Goal: Book appointment/travel/reservation

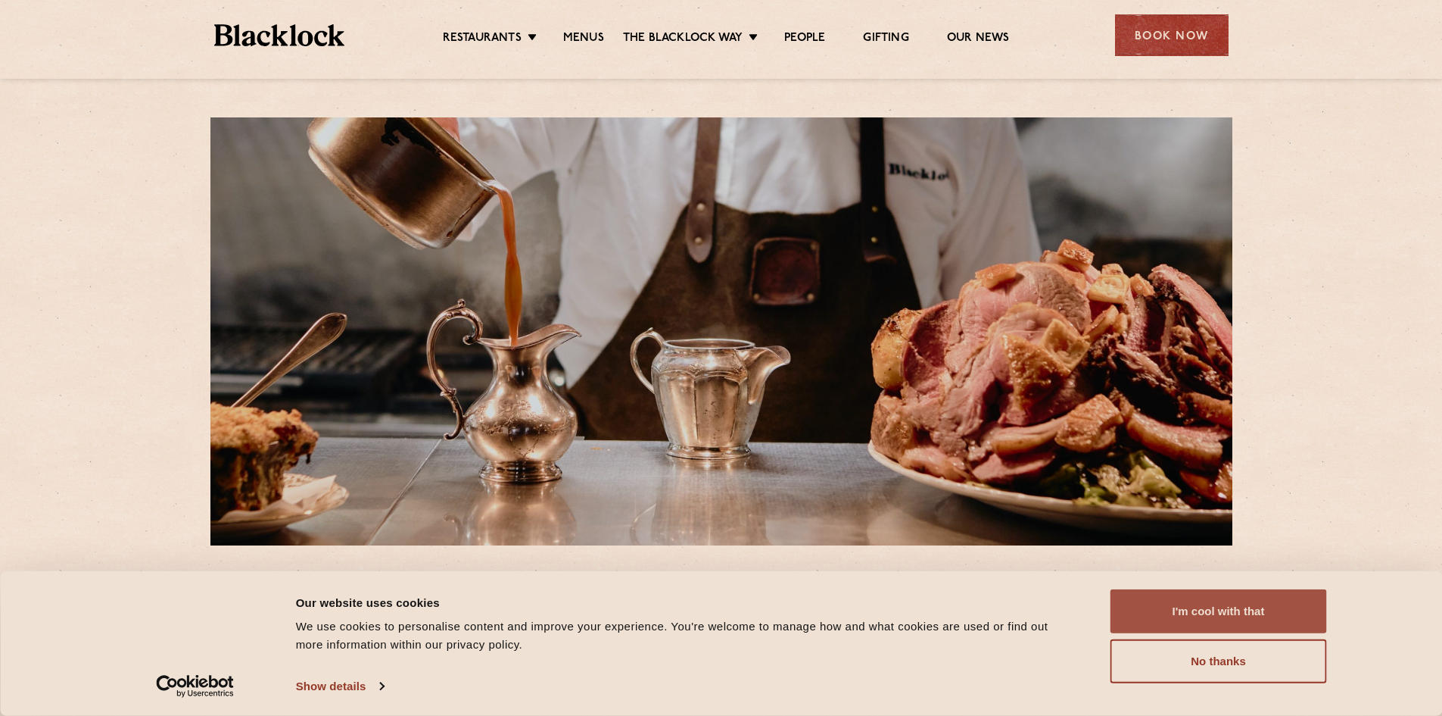
click at [1236, 600] on button "I'm cool with that" at bounding box center [1219, 611] width 217 height 44
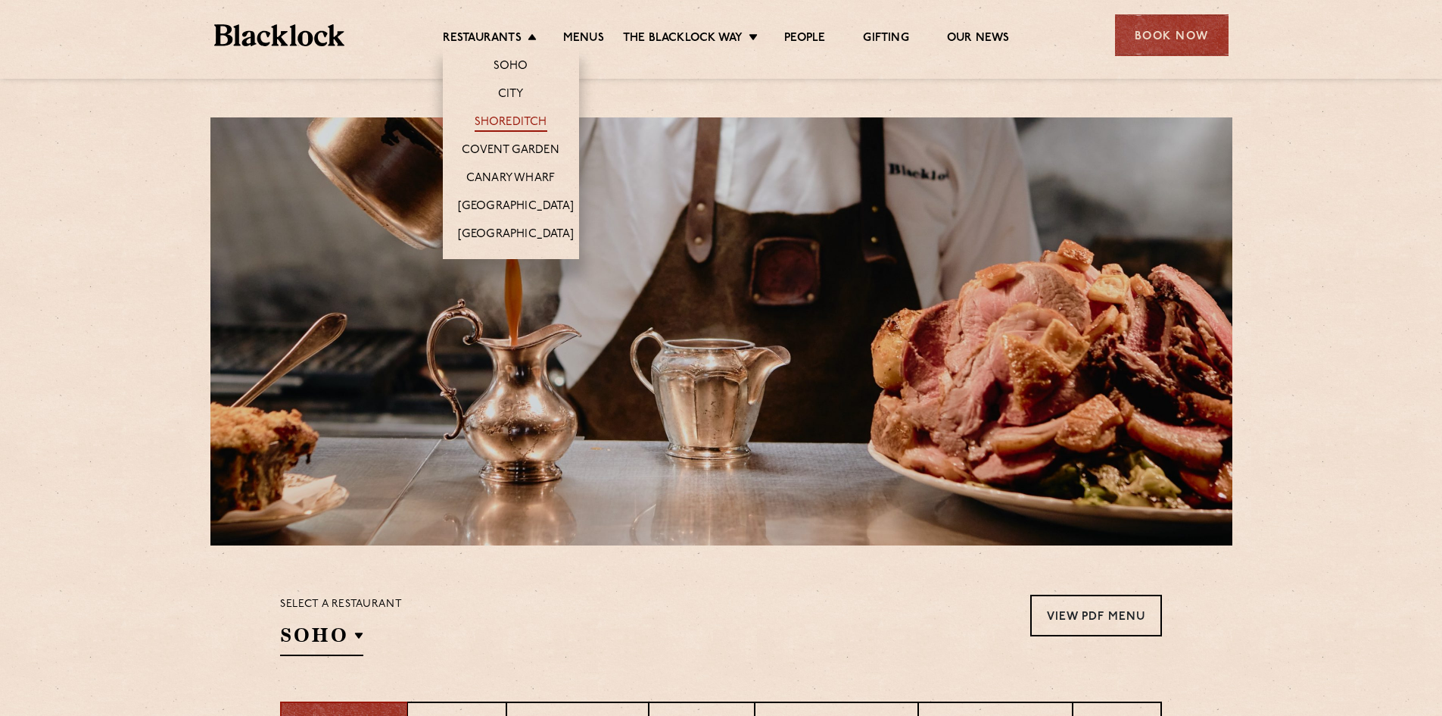
click at [524, 124] on link "Shoreditch" at bounding box center [511, 123] width 73 height 17
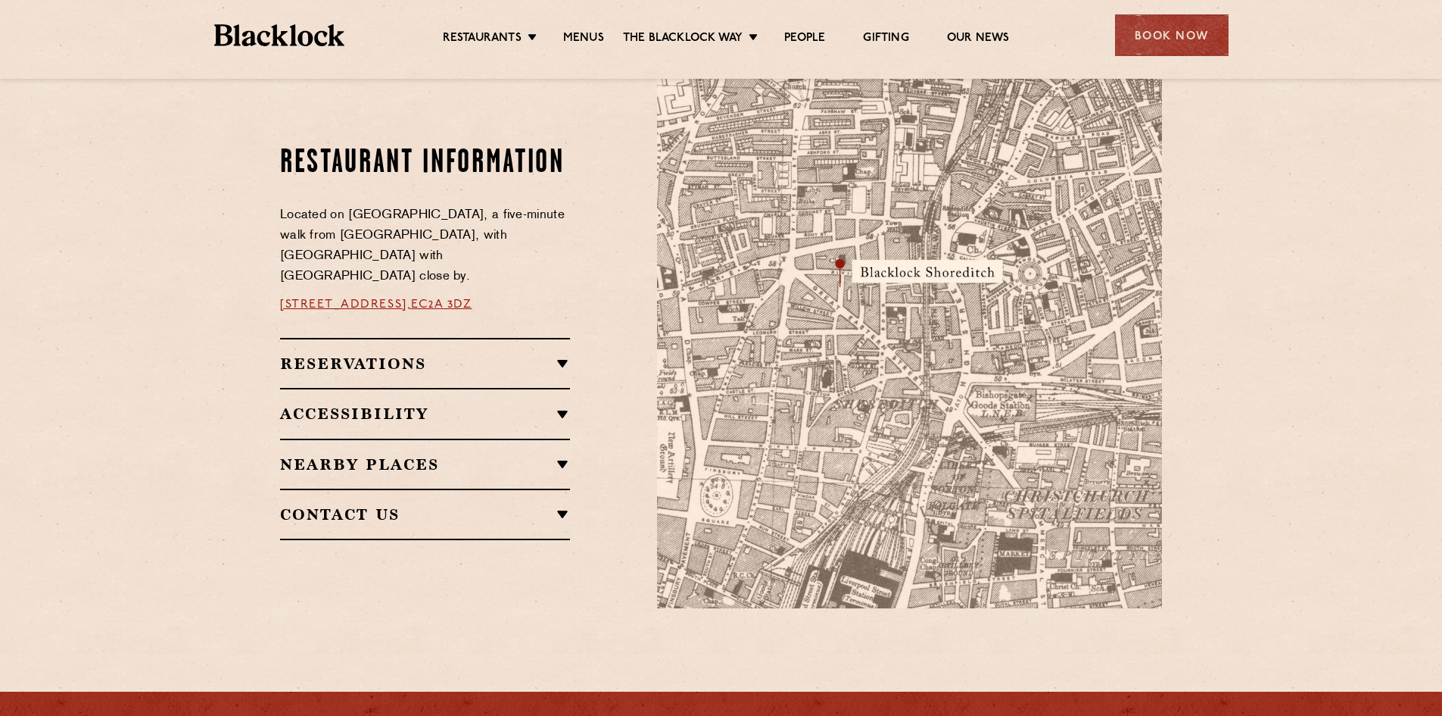
scroll to position [814, 0]
click at [569, 357] on h2 "Reservations" at bounding box center [425, 364] width 290 height 18
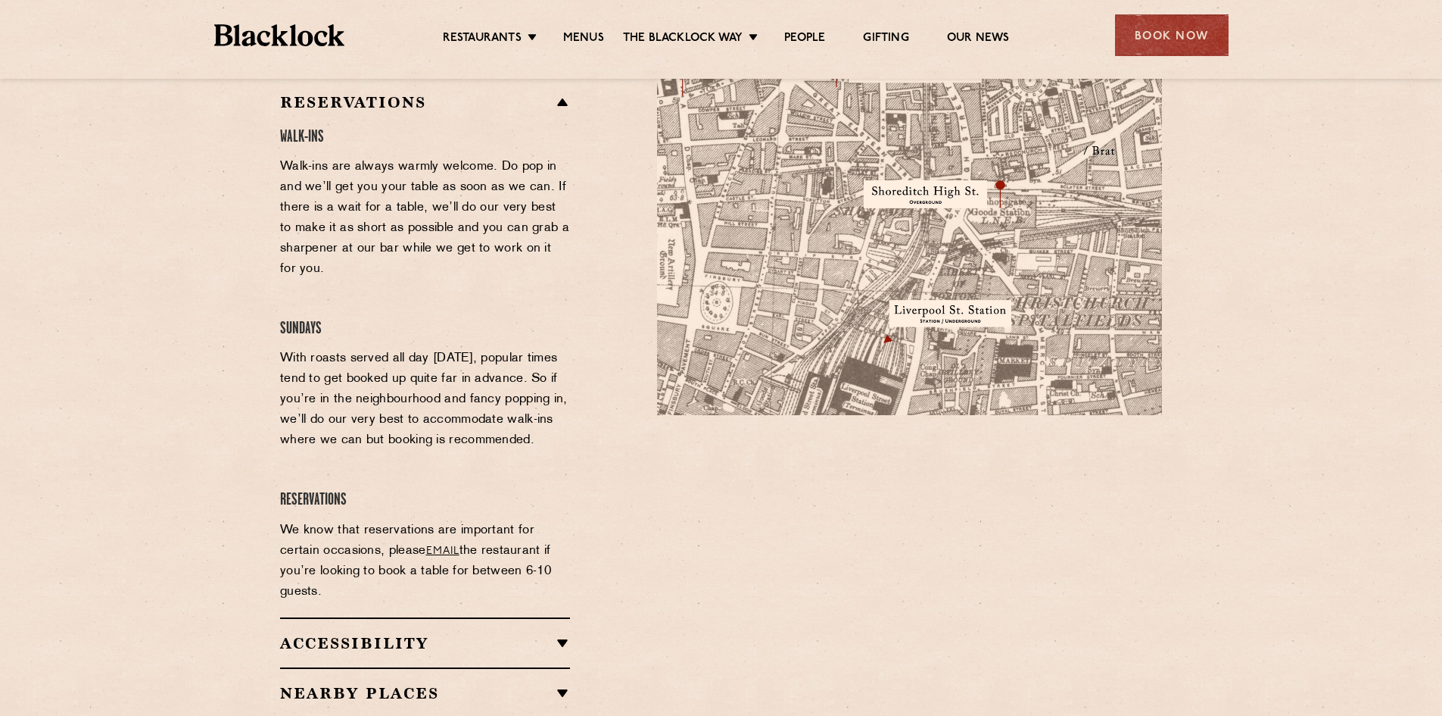
scroll to position [1007, 0]
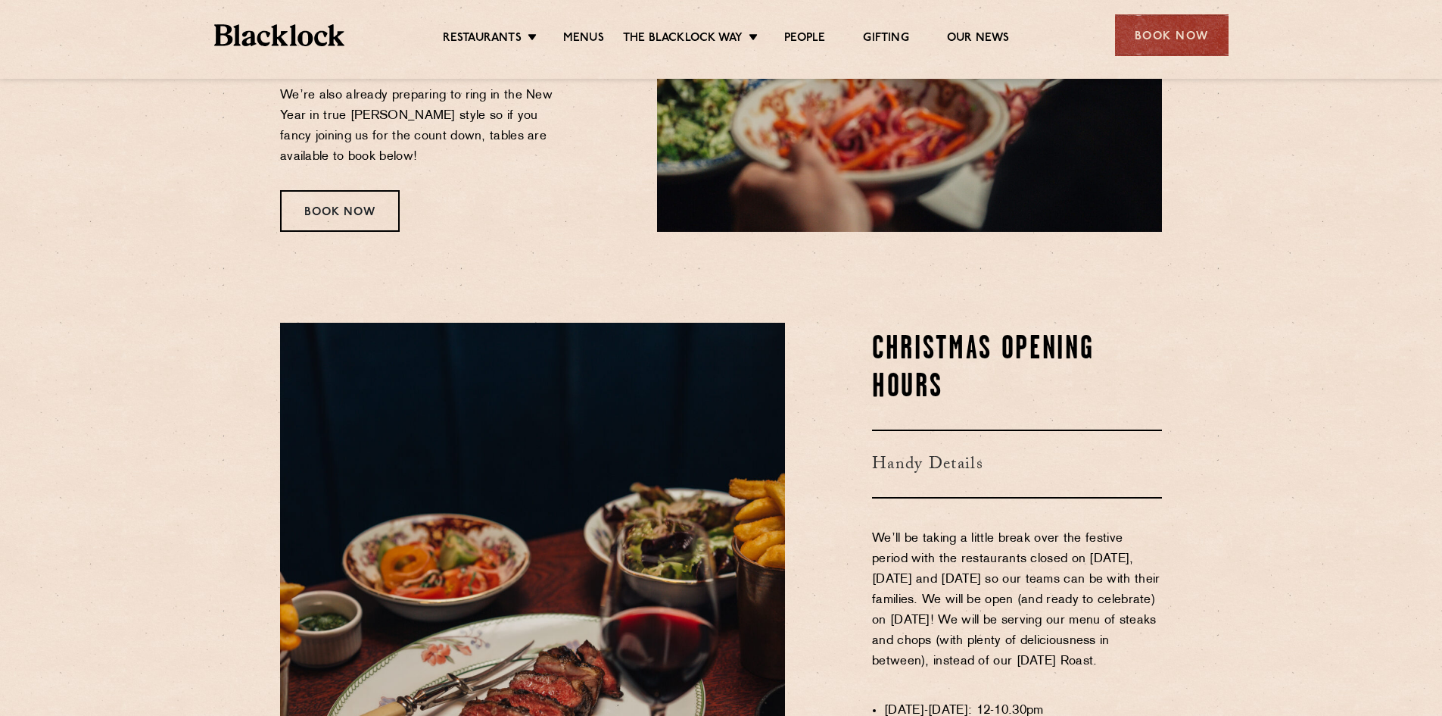
scroll to position [510, 0]
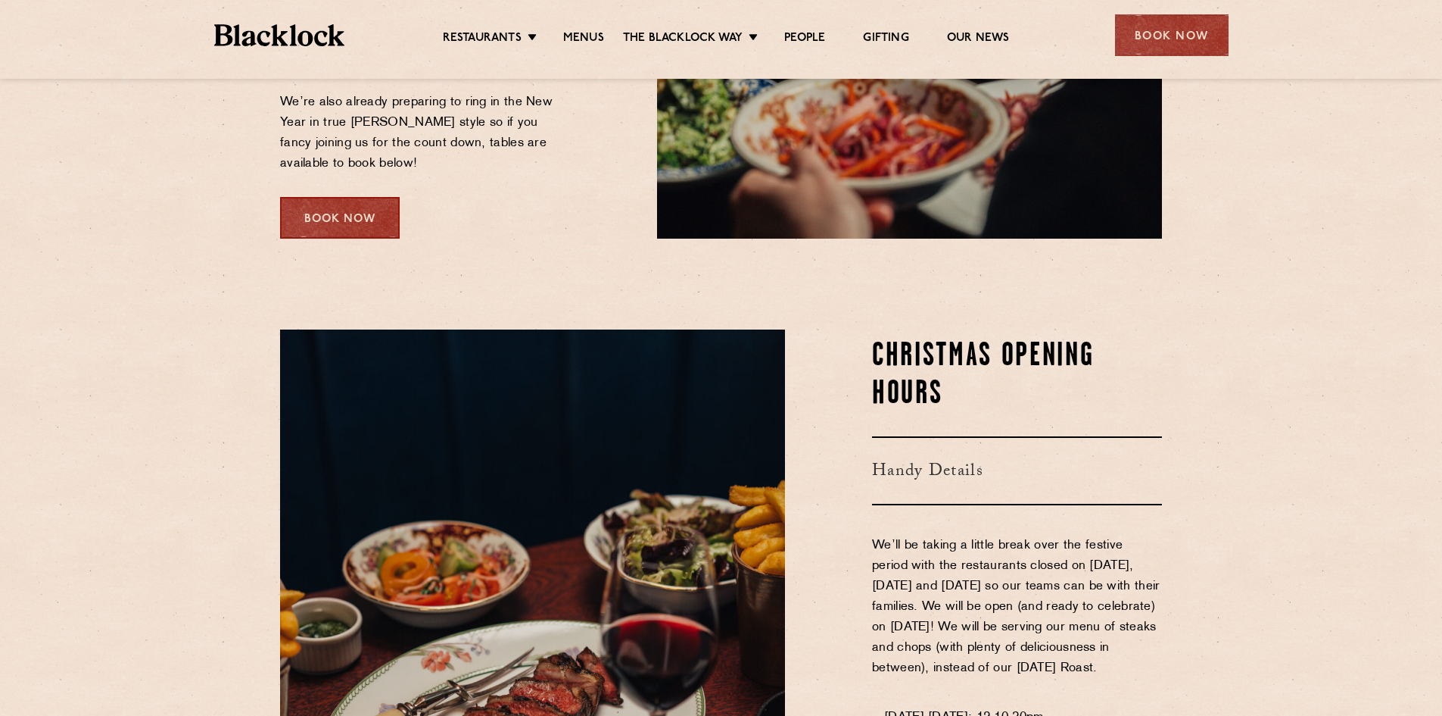
click at [349, 204] on div "Book Now" at bounding box center [340, 218] width 120 height 42
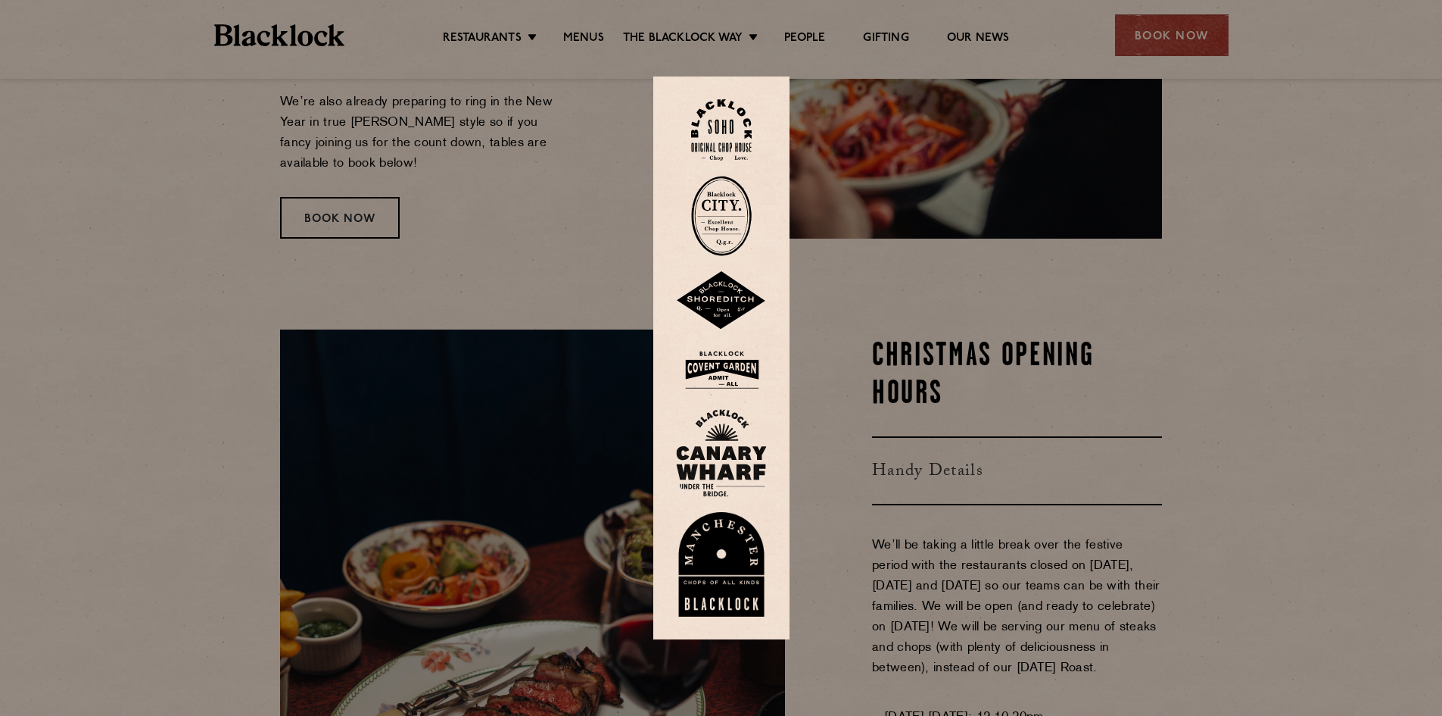
click at [734, 299] on img at bounding box center [721, 300] width 91 height 59
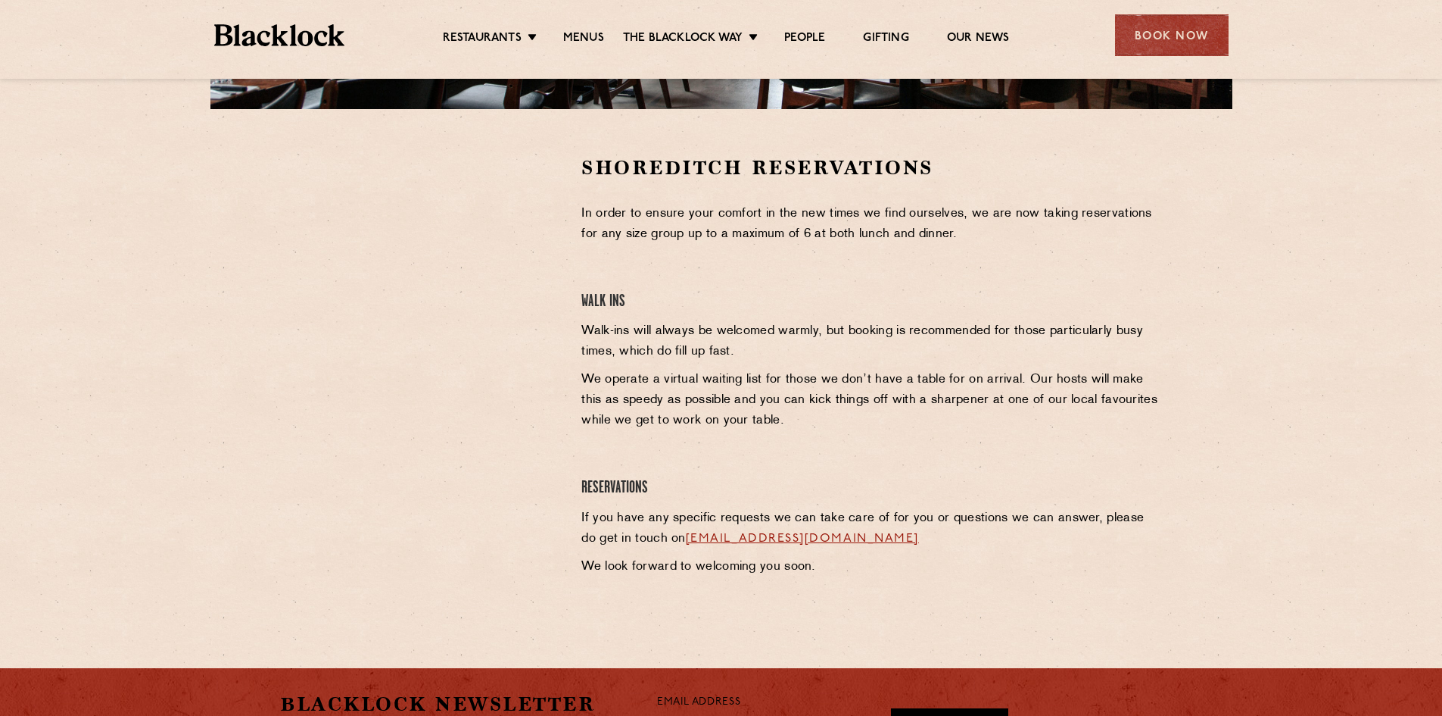
scroll to position [437, 0]
